Goal: Contribute content

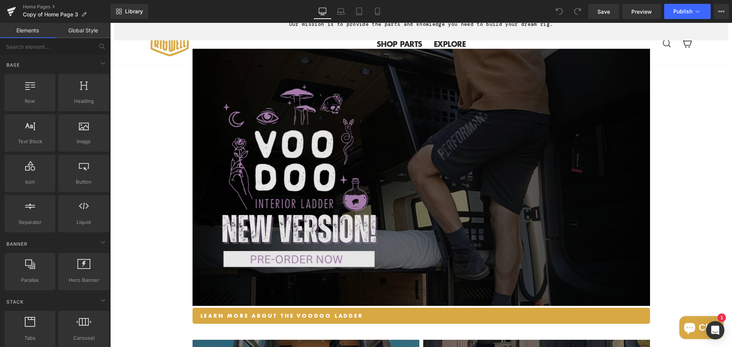
scroll to position [495, 0]
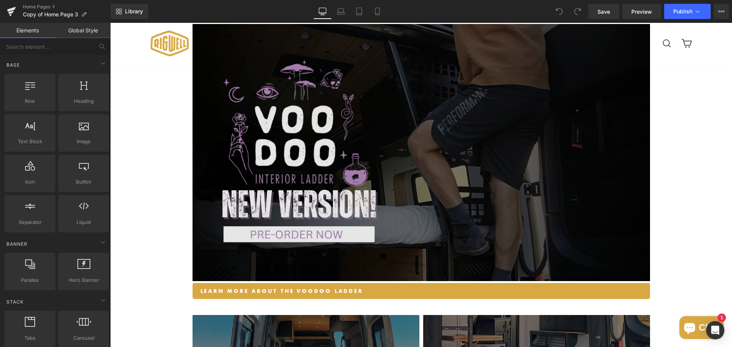
click at [428, 206] on img at bounding box center [420, 152] width 457 height 257
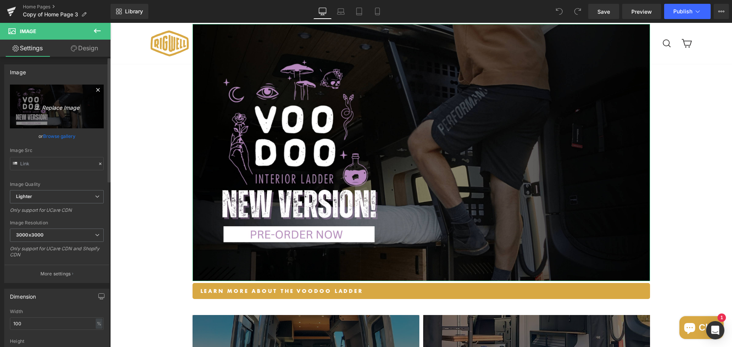
click at [53, 108] on icon "Replace Image" at bounding box center [56, 107] width 61 height 10
type input "C:\fakepath\VOodoo ladder- new version.jpg"
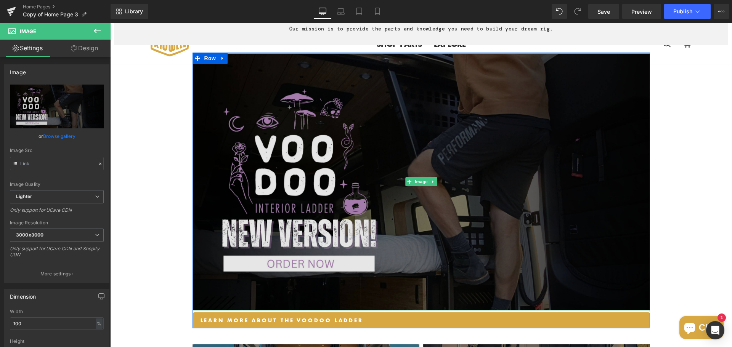
scroll to position [457, 0]
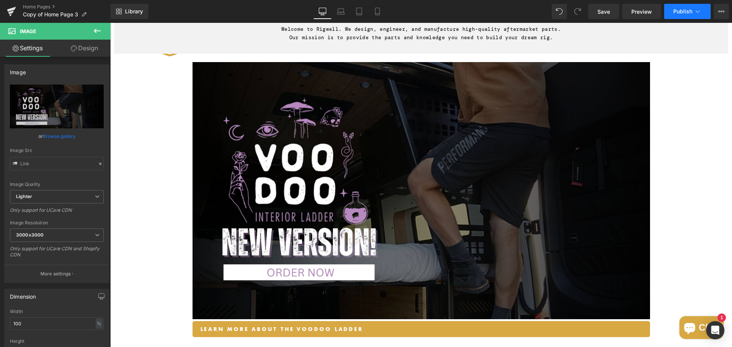
click at [684, 7] on button "Publish" at bounding box center [687, 11] width 46 height 15
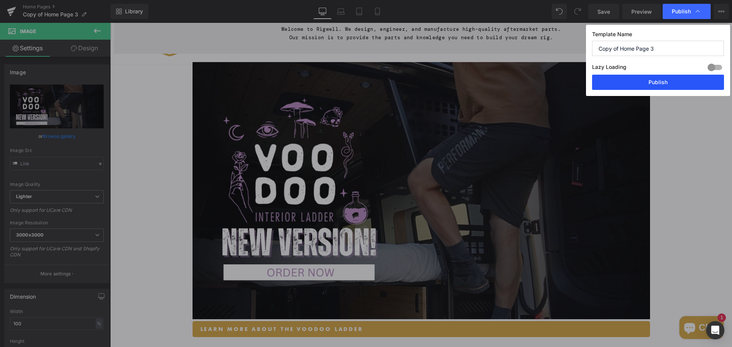
click at [652, 79] on button "Publish" at bounding box center [658, 82] width 132 height 15
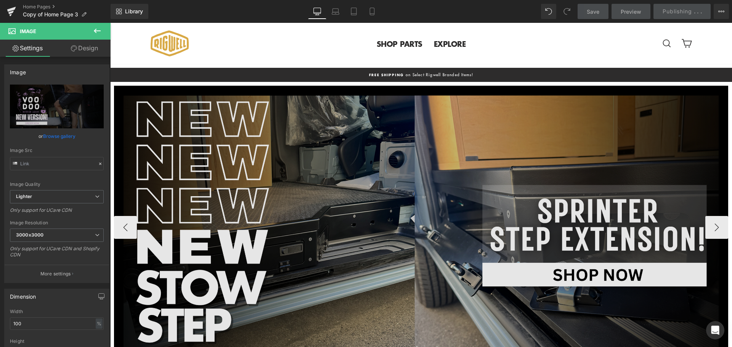
scroll to position [0, 0]
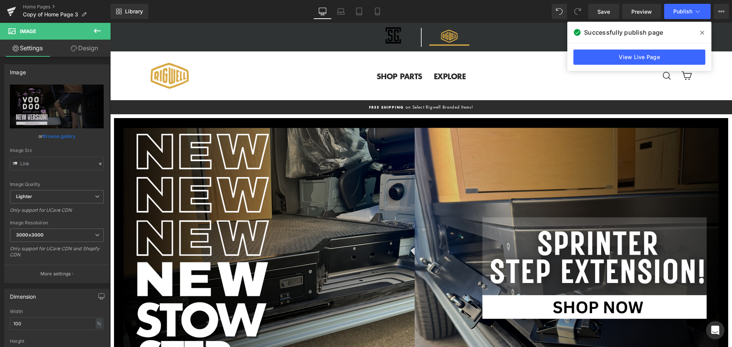
click at [703, 33] on icon at bounding box center [702, 33] width 4 height 6
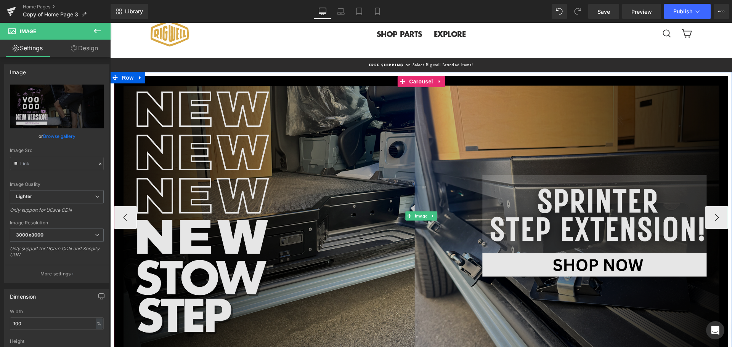
scroll to position [38, 0]
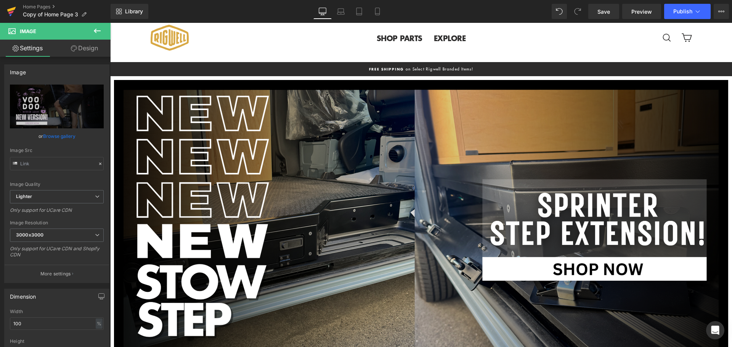
click at [8, 11] on icon at bounding box center [11, 9] width 9 height 5
